Goal: Find specific page/section: Find specific page/section

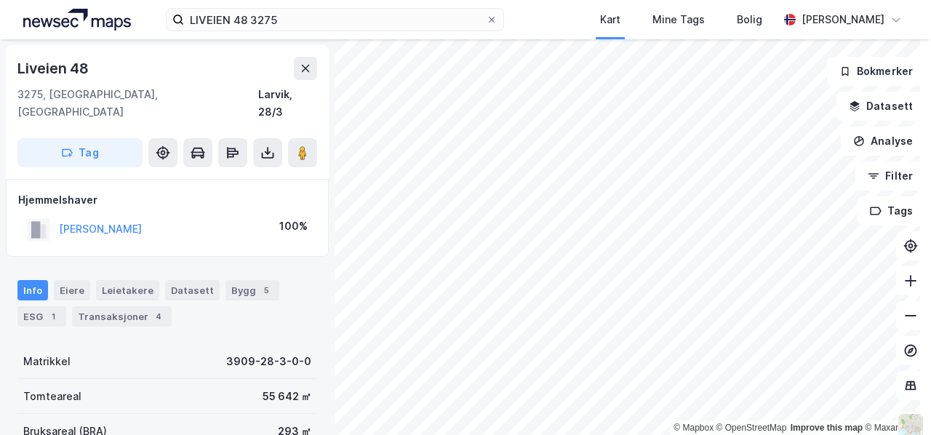
scroll to position [86, 0]
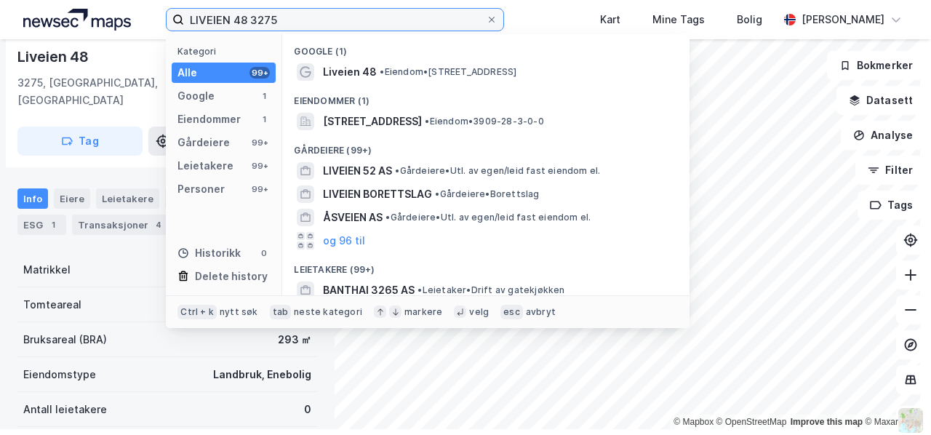
click at [290, 17] on input "LIVEIEN 48 3275" at bounding box center [335, 20] width 302 height 22
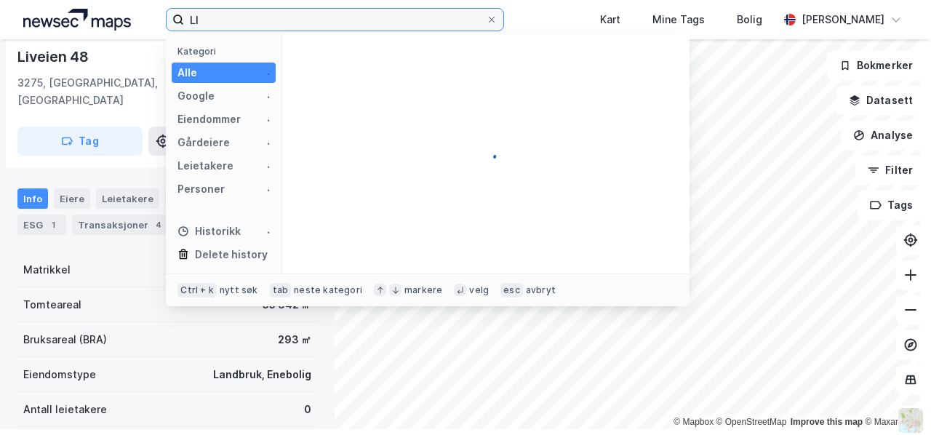
type input "L"
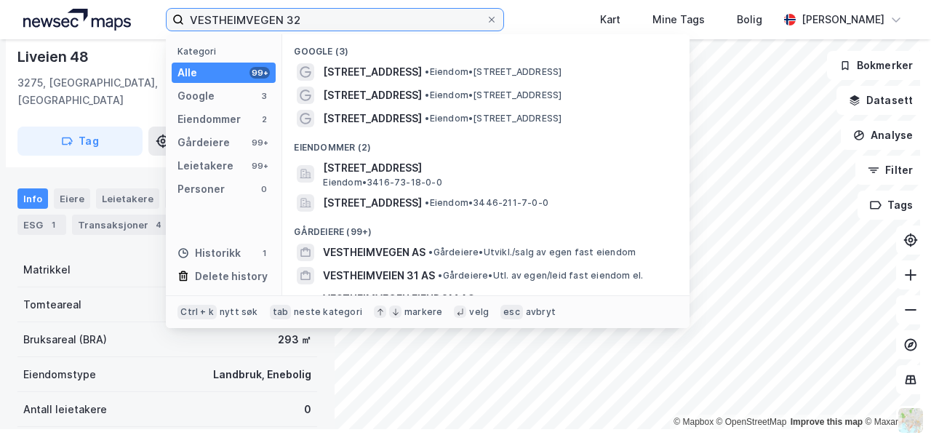
type input "VESTHEIMVEGEN 32"
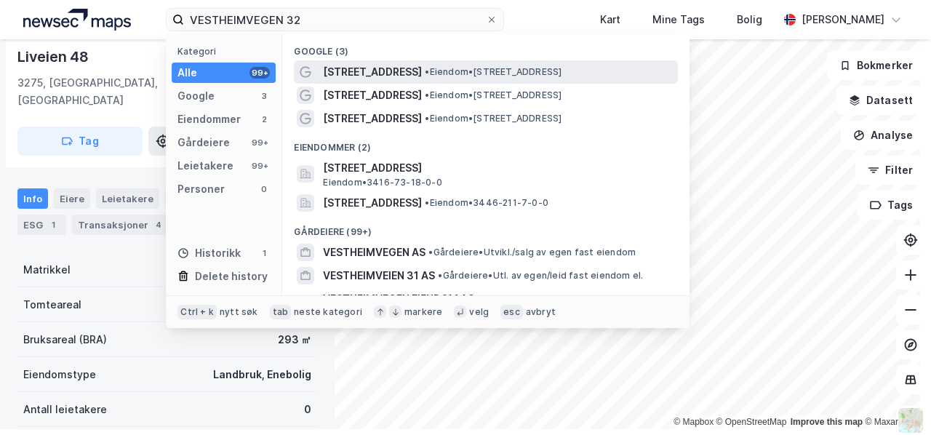
click at [490, 72] on span "• Eiendom • [STREET_ADDRESS]" at bounding box center [493, 72] width 137 height 12
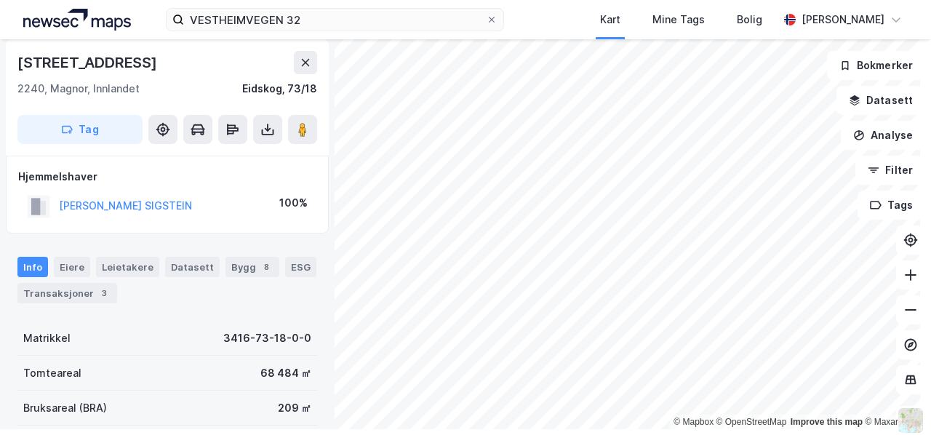
scroll to position [86, 0]
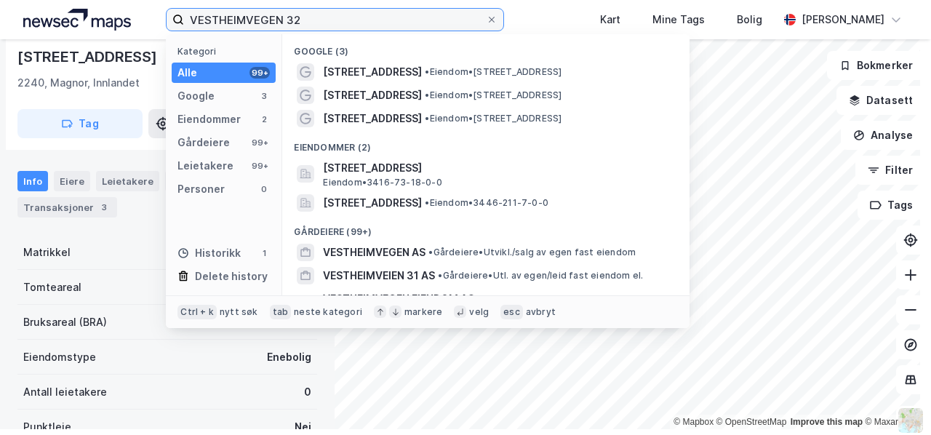
drag, startPoint x: 330, startPoint y: 18, endPoint x: 190, endPoint y: 12, distance: 140.6
click at [190, 12] on input "VESTHEIMVEGEN 32" at bounding box center [335, 20] width 302 height 22
click at [415, 22] on input "VESTHEIMVEGEN 32" at bounding box center [335, 20] width 302 height 22
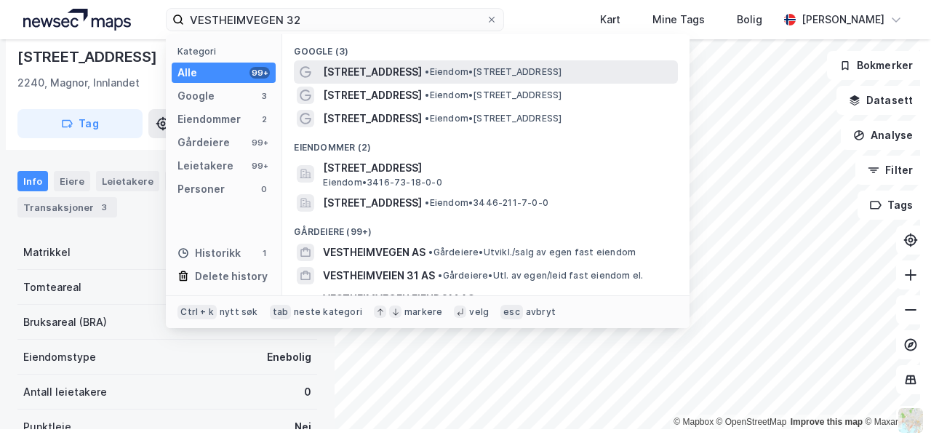
click at [437, 68] on span "• Eiendom • [STREET_ADDRESS]" at bounding box center [493, 72] width 137 height 12
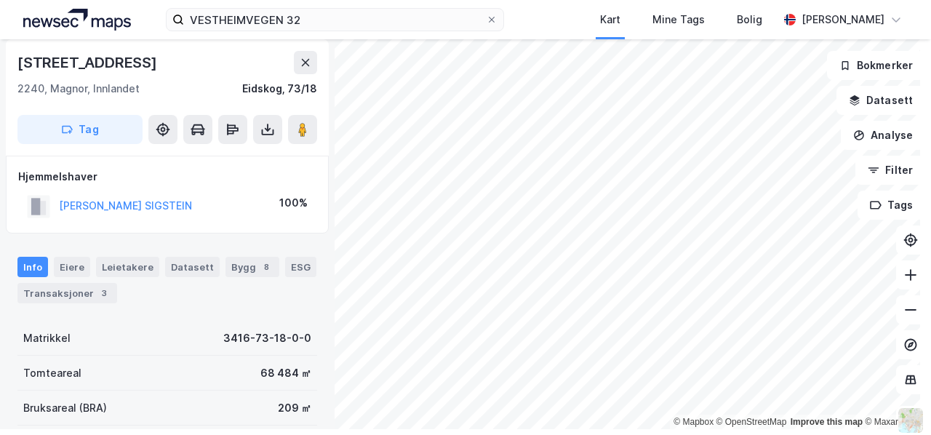
scroll to position [86, 0]
